Goal: Check status: Check status

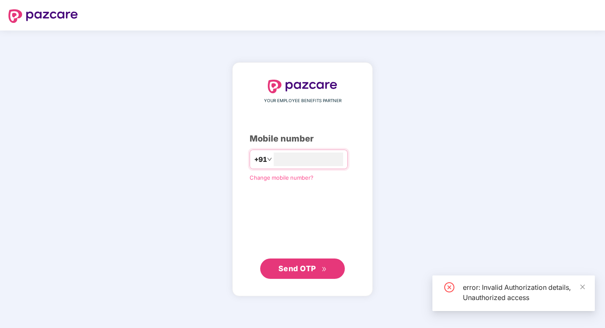
type input "******"
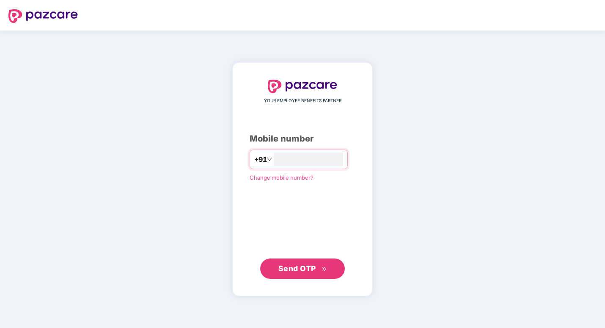
type input "**********"
click at [286, 276] on button "Send OTP" at bounding box center [302, 268] width 85 height 20
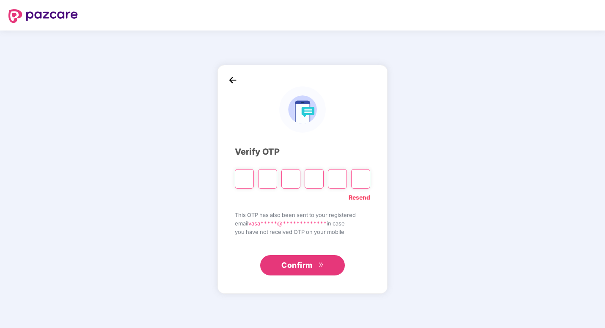
type input "*"
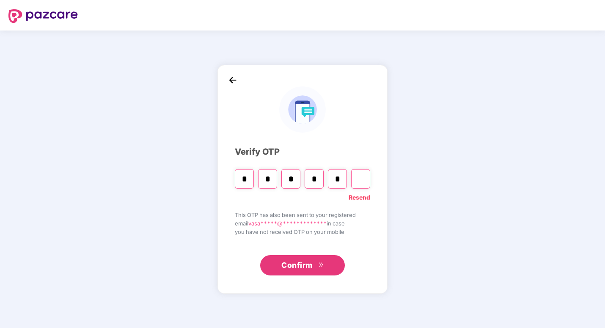
type input "*"
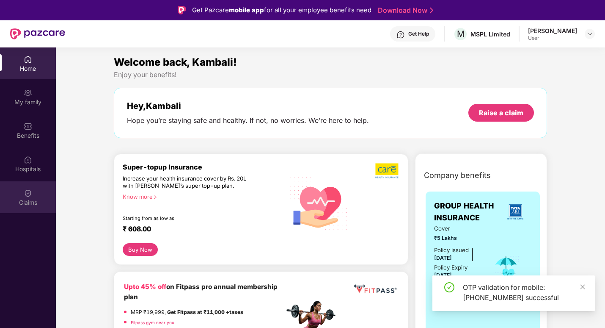
click at [22, 193] on div "Claims" at bounding box center [28, 197] width 56 height 32
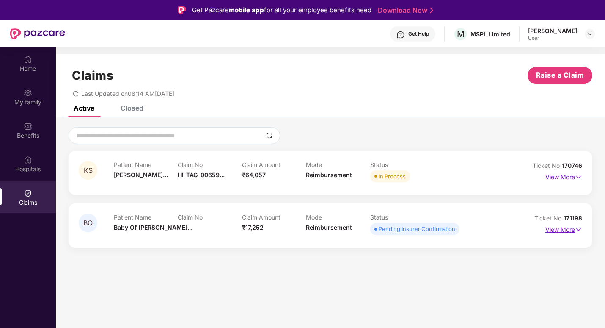
click at [563, 231] on p "View More" at bounding box center [564, 228] width 37 height 11
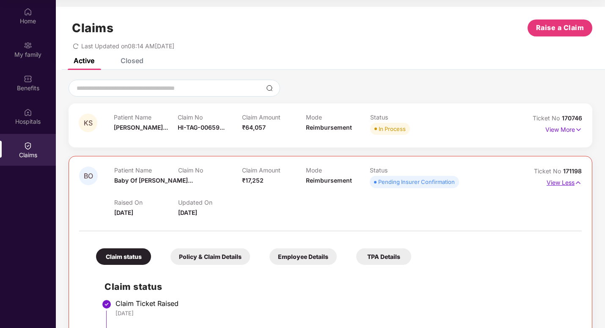
click at [563, 184] on p "View Less" at bounding box center [564, 181] width 35 height 11
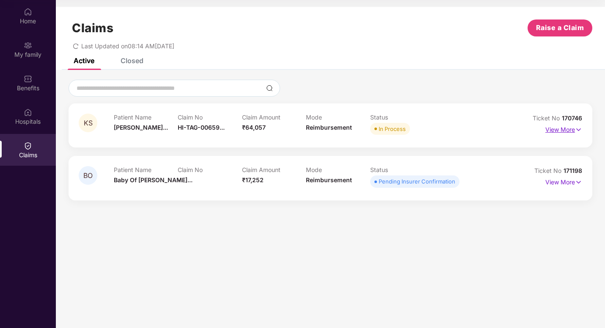
click at [567, 131] on p "View More" at bounding box center [564, 128] width 37 height 11
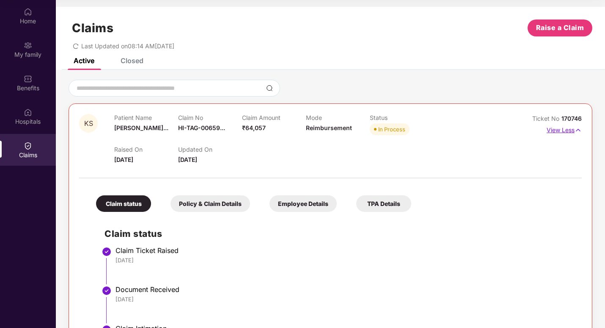
click at [564, 128] on p "View Less" at bounding box center [564, 128] width 35 height 11
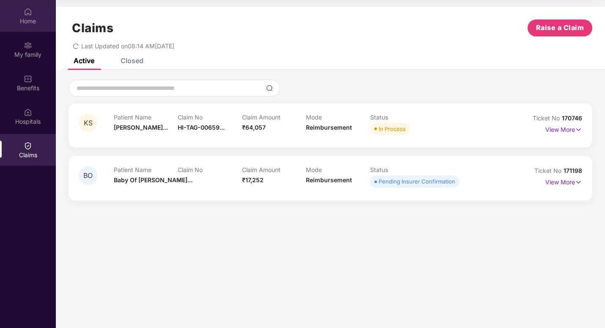
click at [26, 31] on div "Home" at bounding box center [28, 16] width 56 height 32
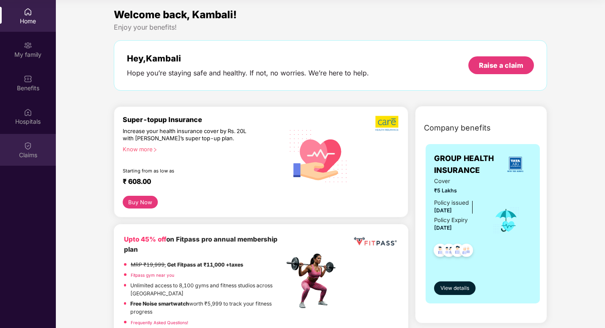
click at [18, 146] on div "Claims" at bounding box center [28, 150] width 56 height 32
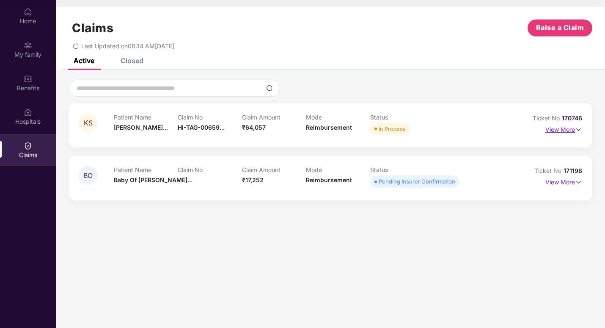
click at [555, 127] on p "View More" at bounding box center [564, 128] width 37 height 11
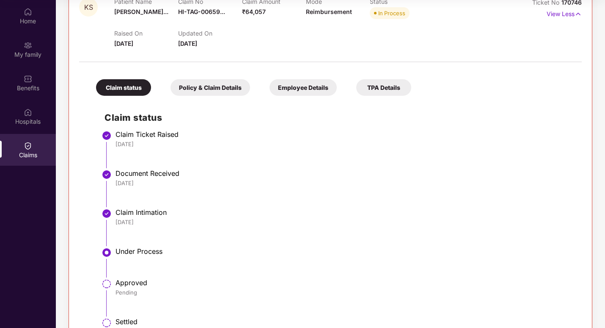
scroll to position [31, 0]
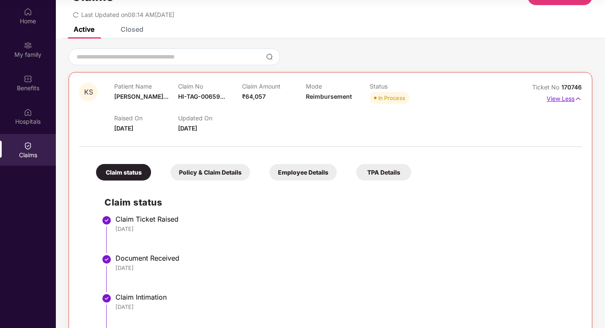
click at [560, 99] on p "View Less" at bounding box center [564, 97] width 35 height 11
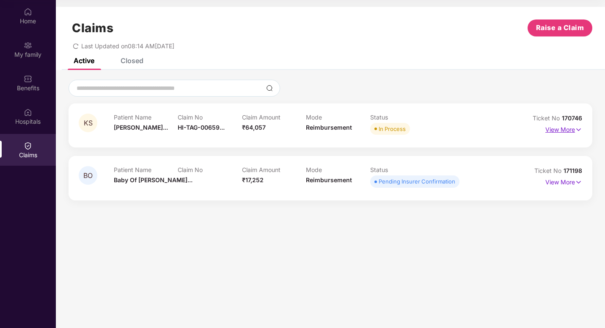
scroll to position [0, 0]
click at [551, 180] on p "View More" at bounding box center [564, 180] width 37 height 11
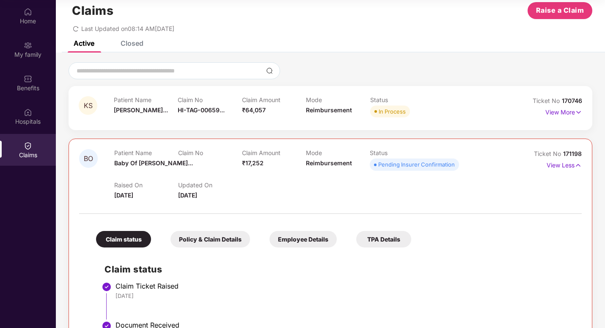
scroll to position [3, 0]
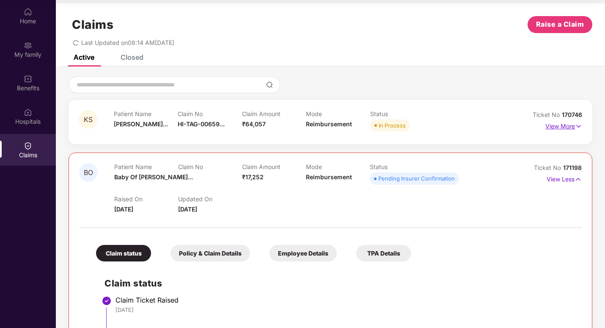
click at [553, 126] on p "View More" at bounding box center [564, 124] width 37 height 11
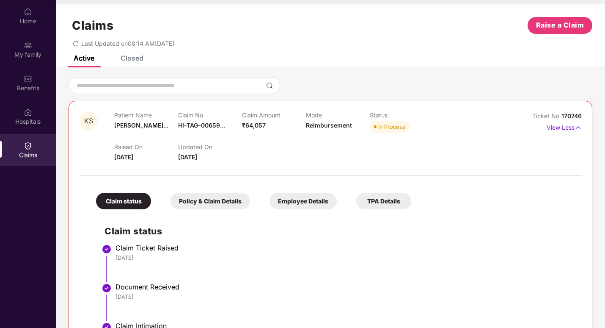
scroll to position [0, 0]
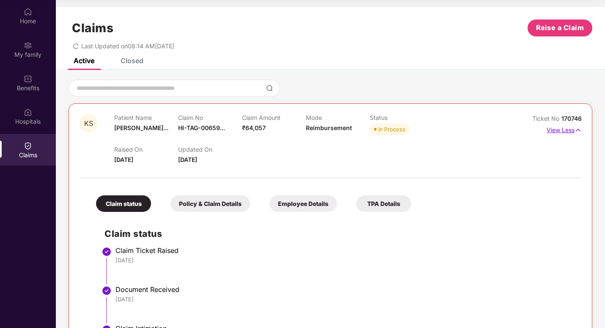
click at [571, 129] on p "View Less" at bounding box center [564, 128] width 35 height 11
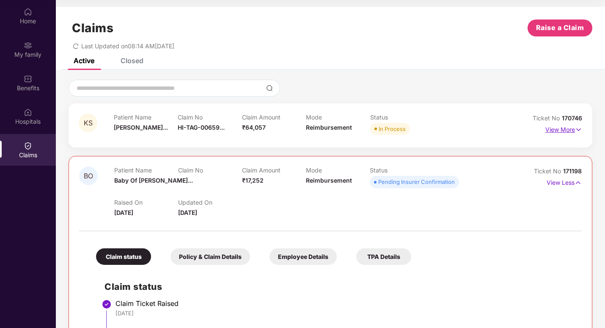
scroll to position [85, 0]
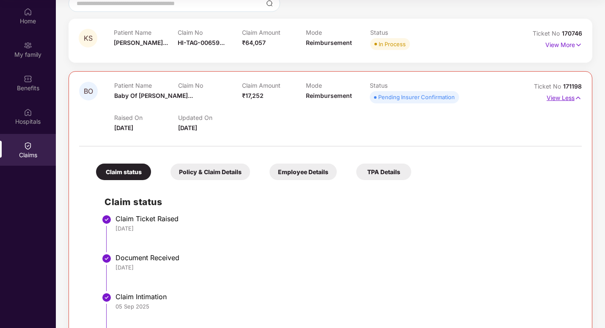
click at [561, 102] on p "View Less" at bounding box center [564, 96] width 35 height 11
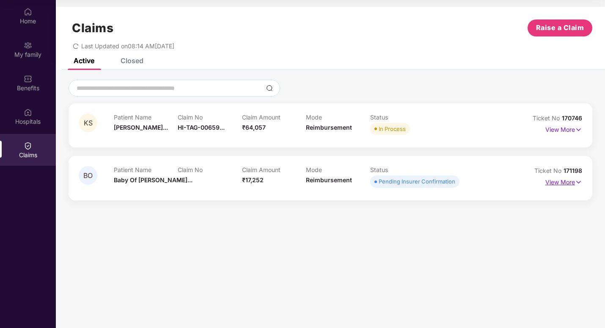
click at [561, 102] on div "KS Patient Name Kambali Shwet... Claim No HI-TAG-00659... Claim Amount ₹64,057 …" at bounding box center [330, 140] width 549 height 121
click at [551, 186] on p "View More" at bounding box center [564, 180] width 37 height 11
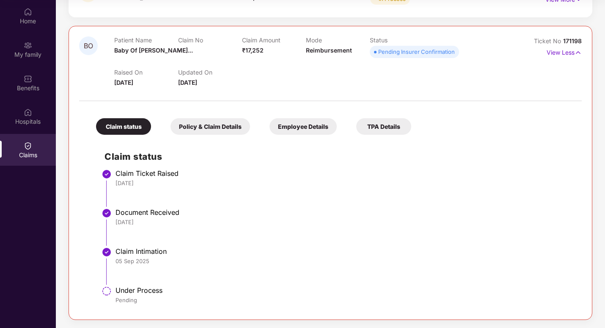
scroll to position [130, 0]
click at [211, 124] on div "Policy & Claim Details" at bounding box center [211, 126] width 80 height 17
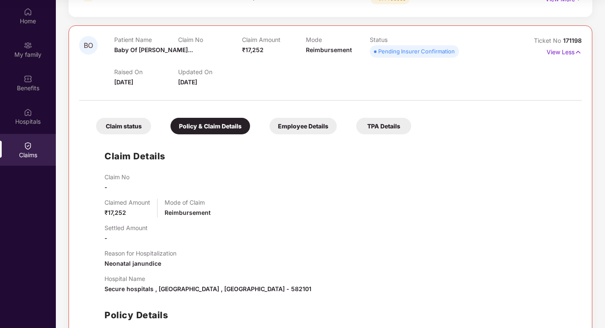
click at [295, 127] on div "Employee Details" at bounding box center [303, 126] width 67 height 17
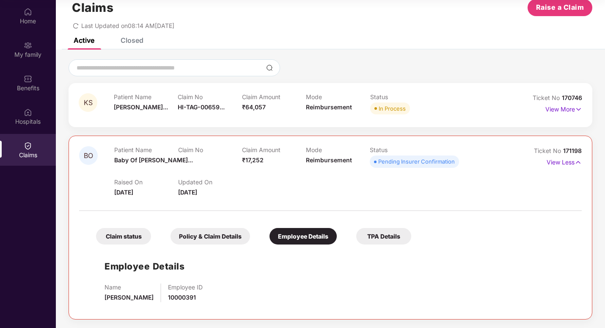
click at [371, 239] on div "TPA Details" at bounding box center [383, 236] width 55 height 17
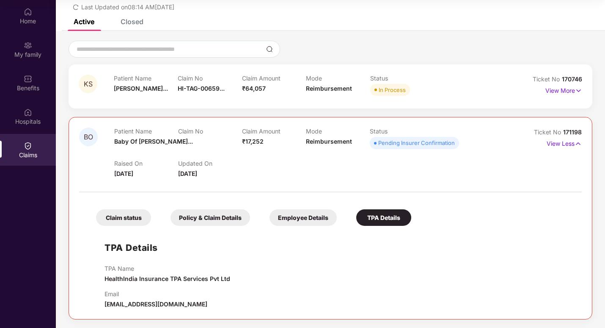
click at [135, 212] on div "Claim status" at bounding box center [123, 217] width 55 height 17
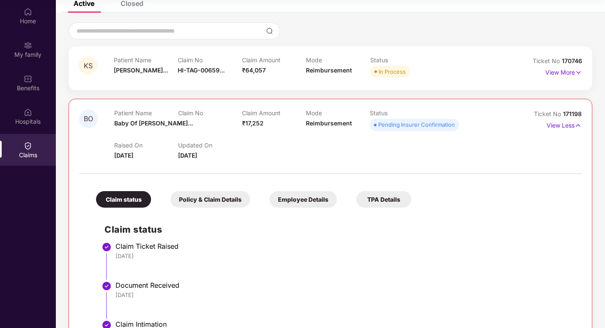
scroll to position [46, 0]
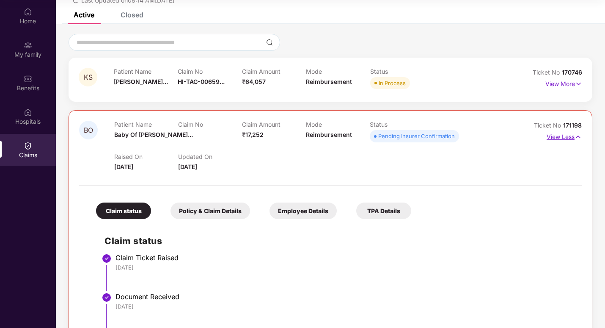
click at [559, 135] on p "View Less" at bounding box center [564, 135] width 35 height 11
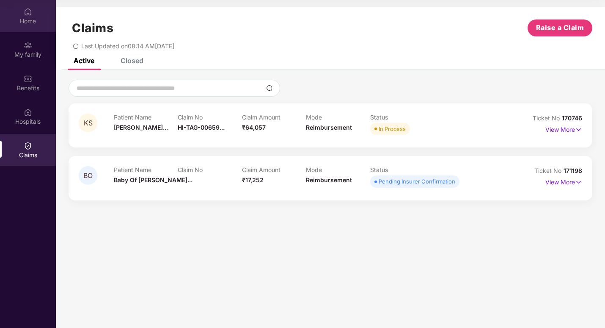
click at [21, 19] on div "Home" at bounding box center [28, 21] width 56 height 8
